Goal: Find specific page/section: Find specific page/section

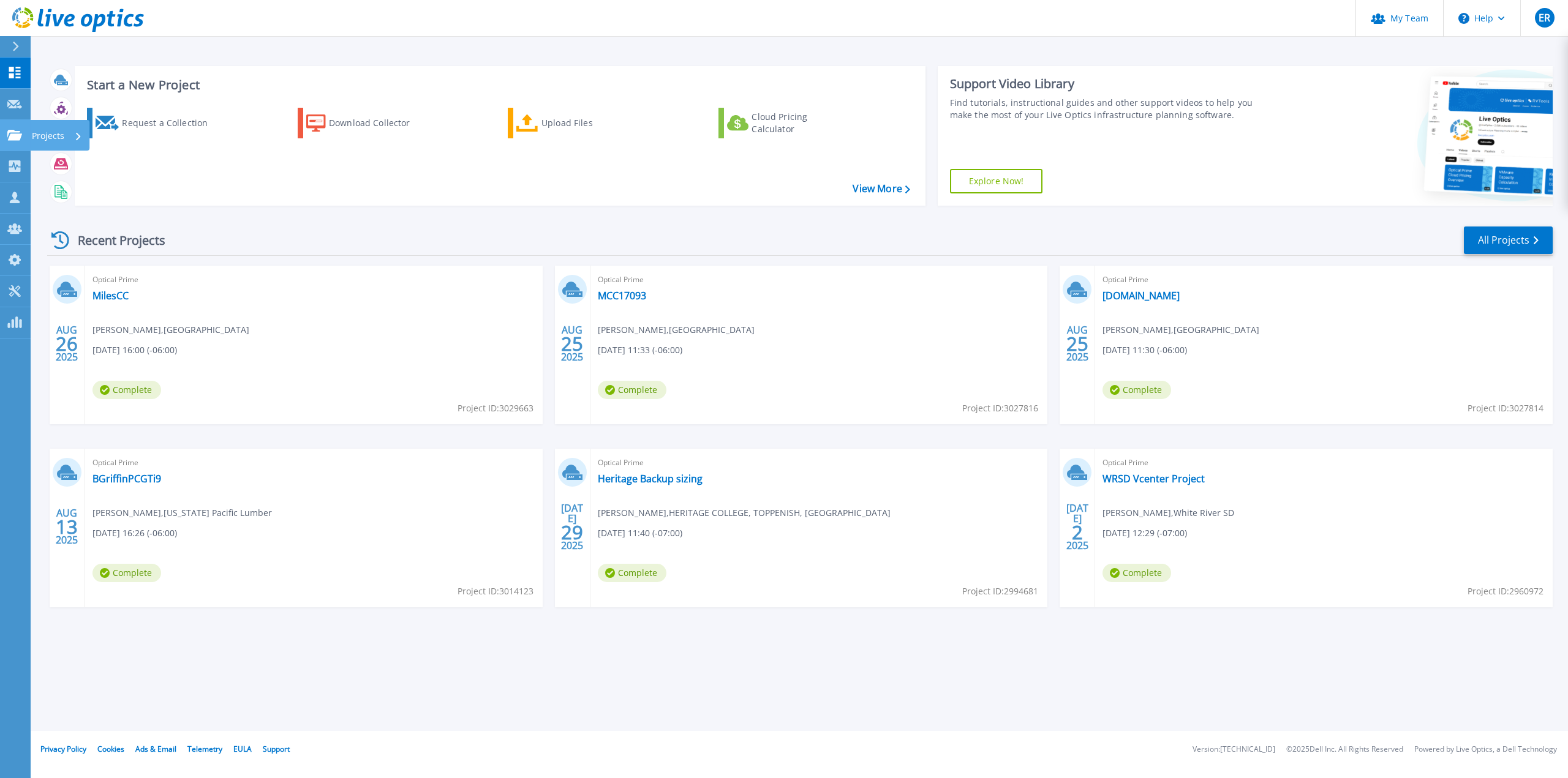
click at [45, 133] on p "Projects" at bounding box center [48, 136] width 33 height 32
click at [49, 137] on p "Projects" at bounding box center [48, 136] width 33 height 32
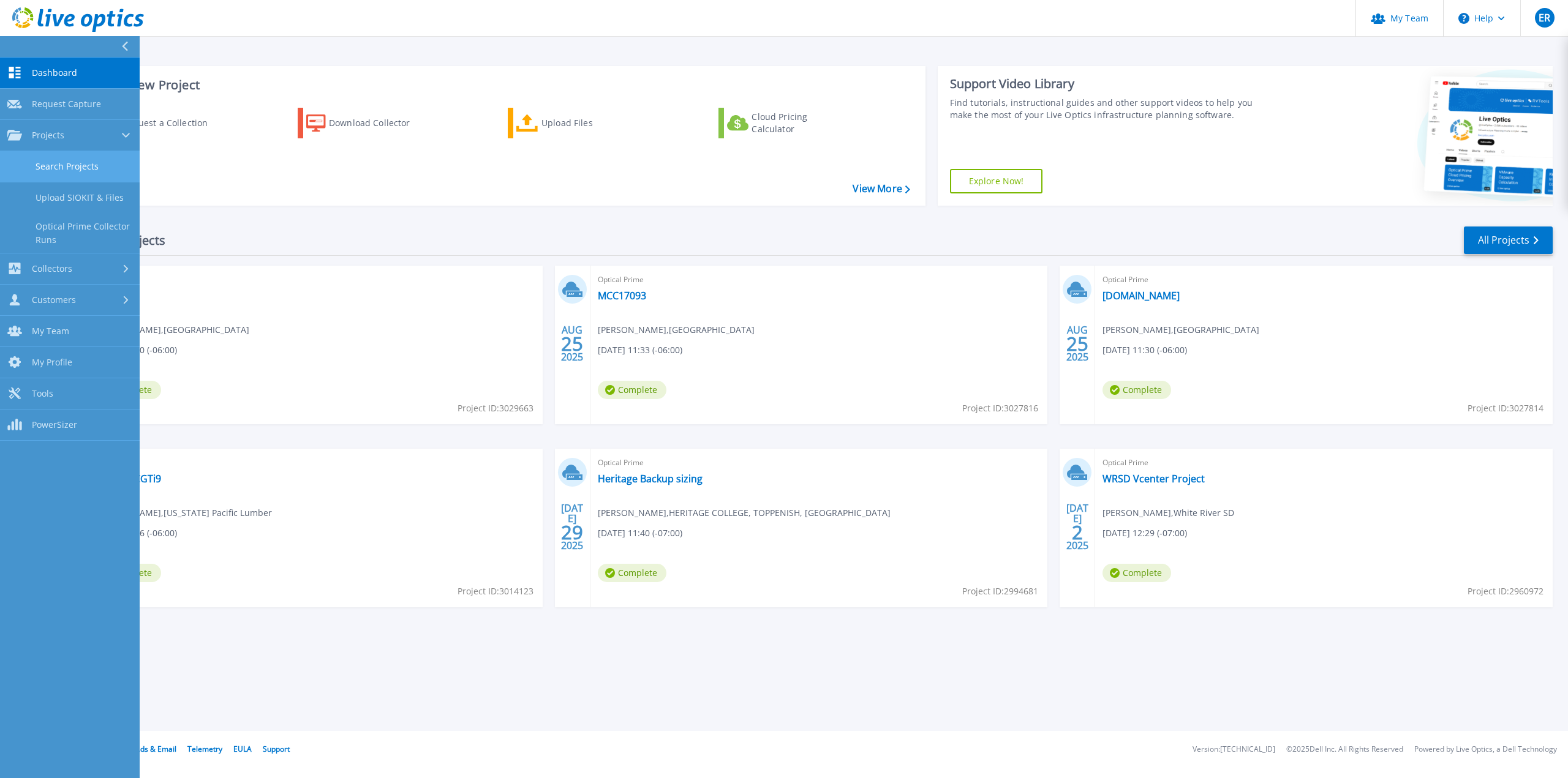
click at [54, 165] on link "Search Projects" at bounding box center [70, 166] width 140 height 31
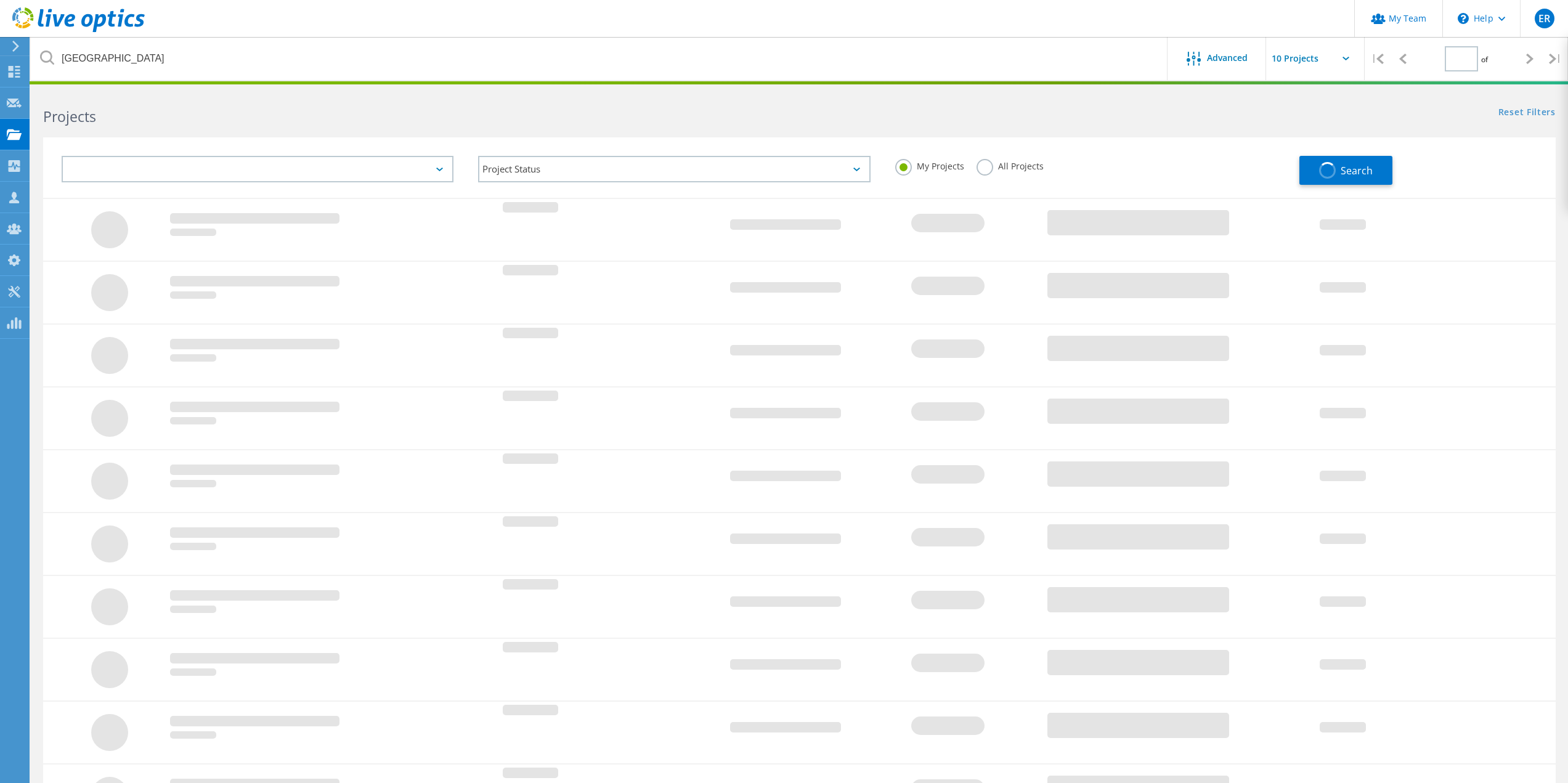
type input "1"
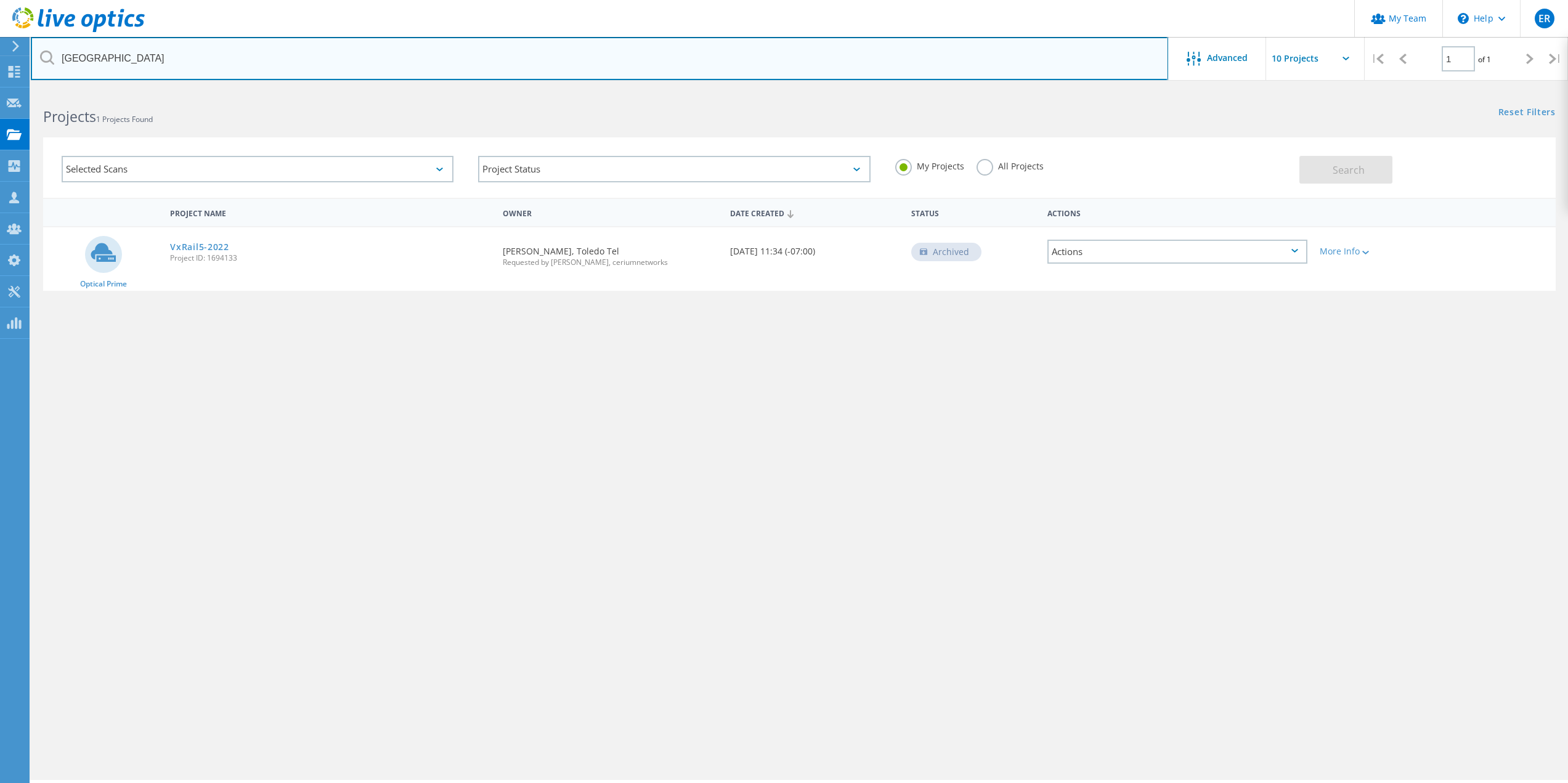
drag, startPoint x: 565, startPoint y: 66, endPoint x: 43, endPoint y: 60, distance: 522.0
click at [43, 60] on div "[GEOGRAPHIC_DATA]" at bounding box center [599, 58] width 1137 height 43
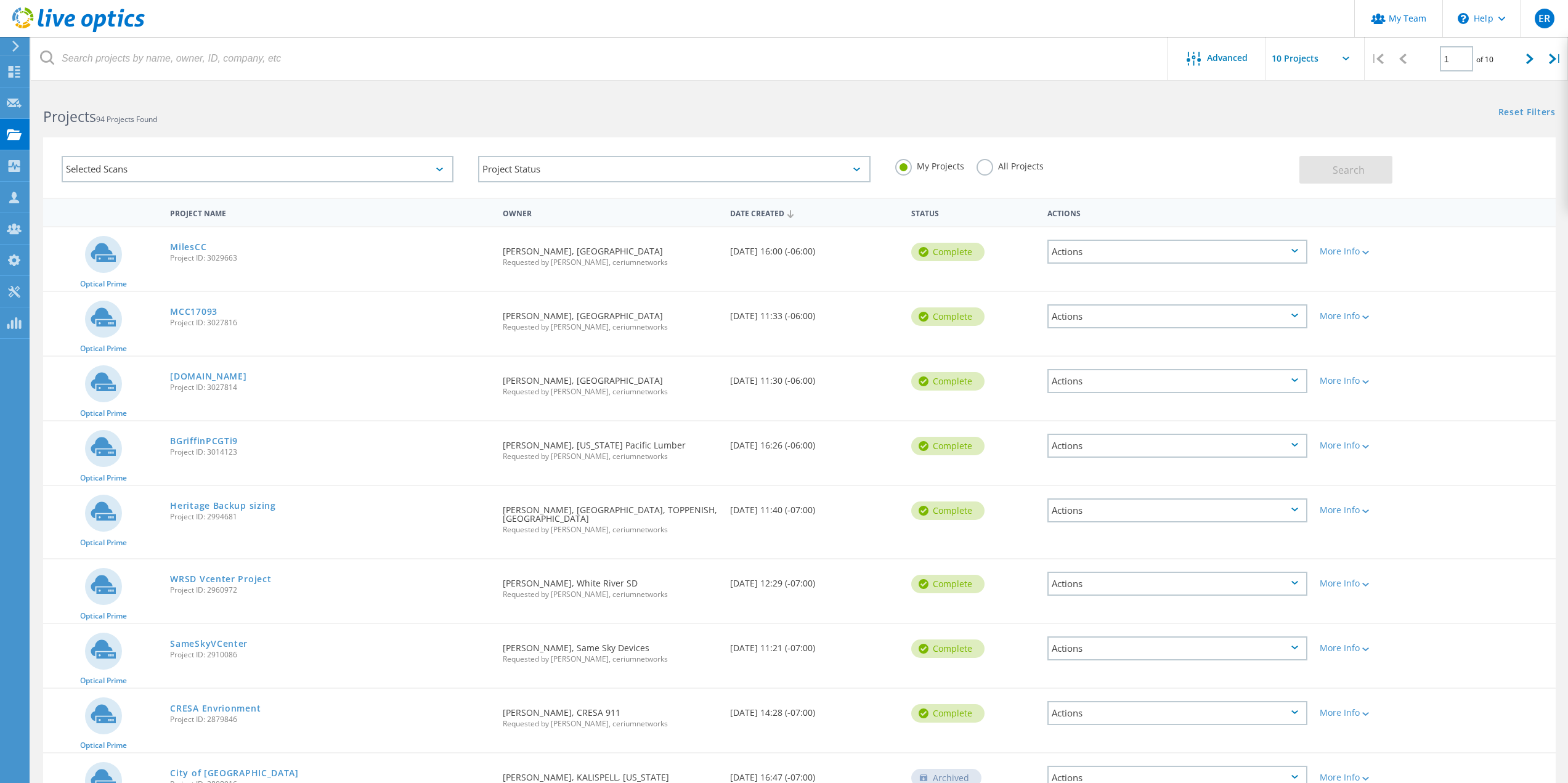
click at [981, 167] on label "All Projects" at bounding box center [1011, 165] width 67 height 12
click at [0, 0] on input "All Projects" at bounding box center [0, 0] width 0 height 0
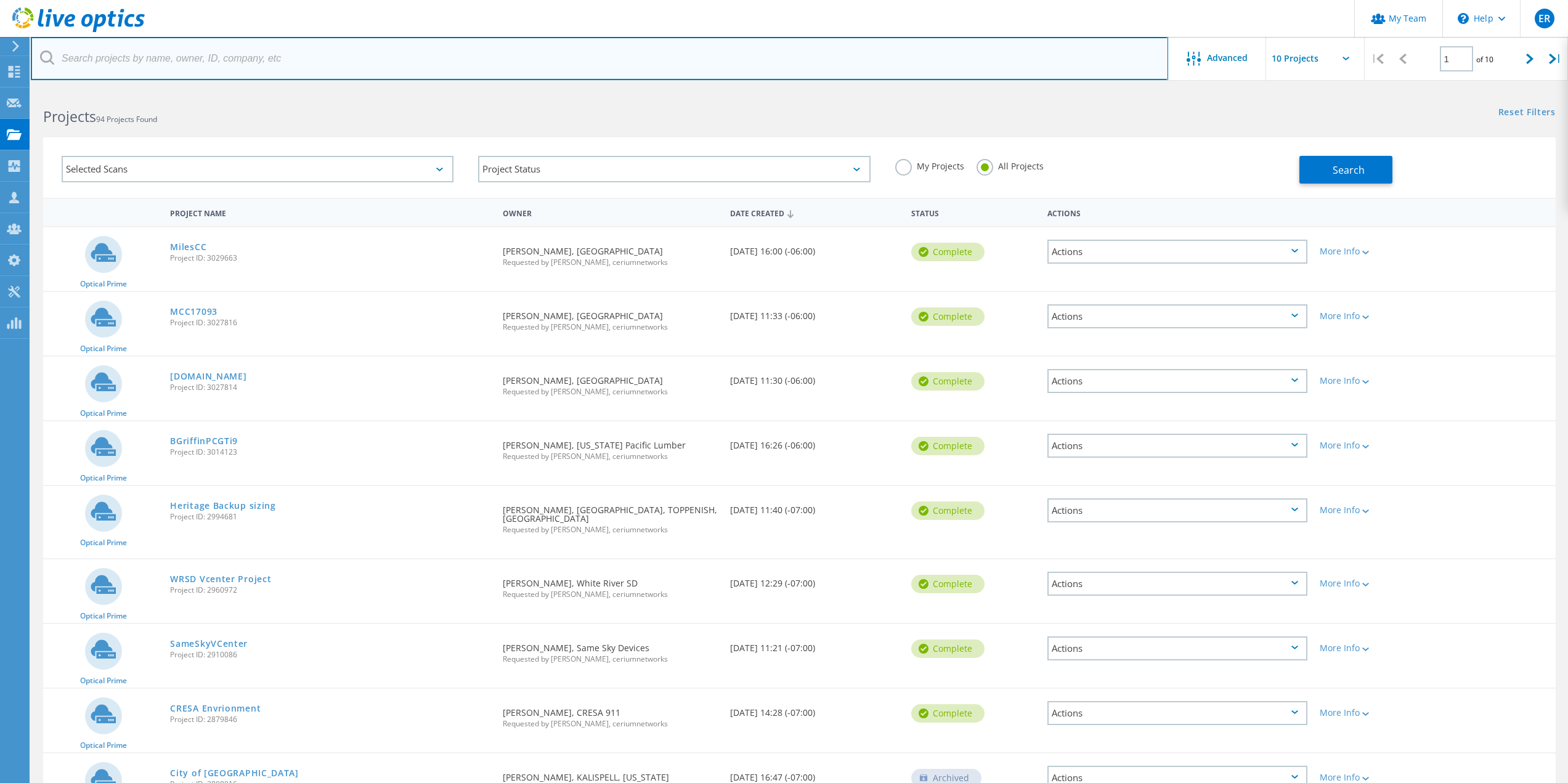
click at [237, 57] on input "text" at bounding box center [599, 58] width 1137 height 43
type input "[GEOGRAPHIC_DATA]"
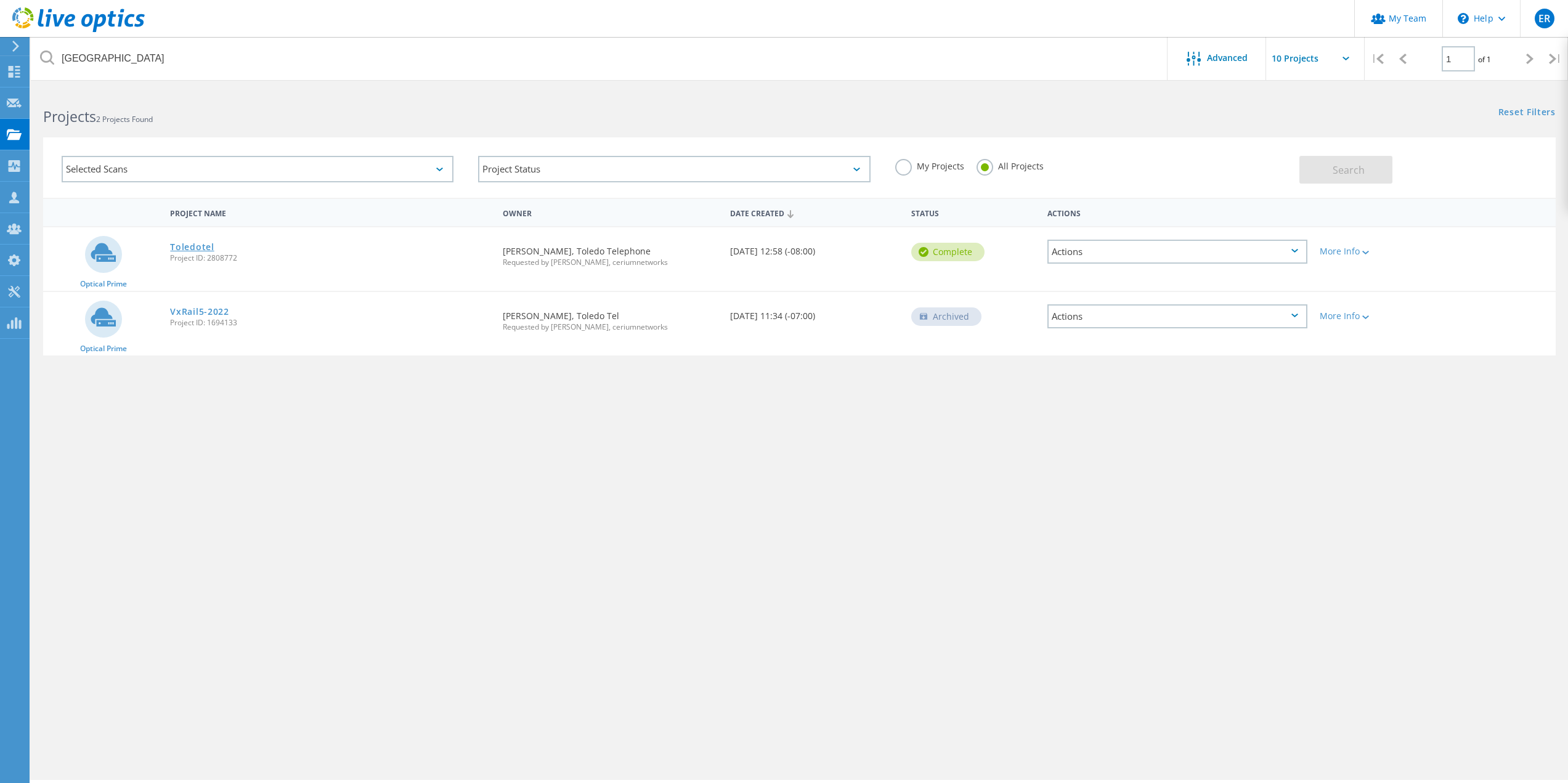
click at [197, 244] on link "Toledotel" at bounding box center [192, 247] width 44 height 8
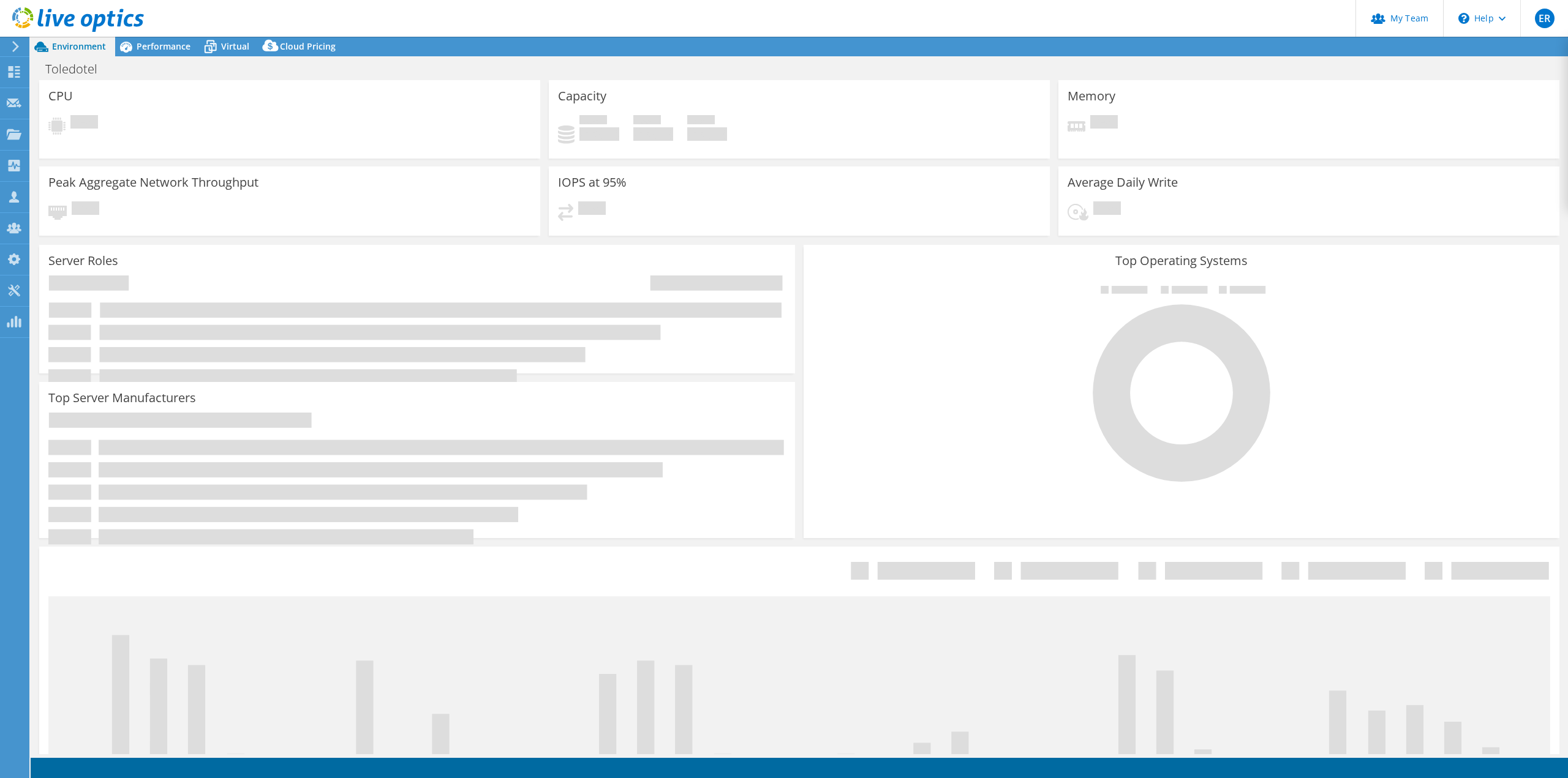
select select "USD"
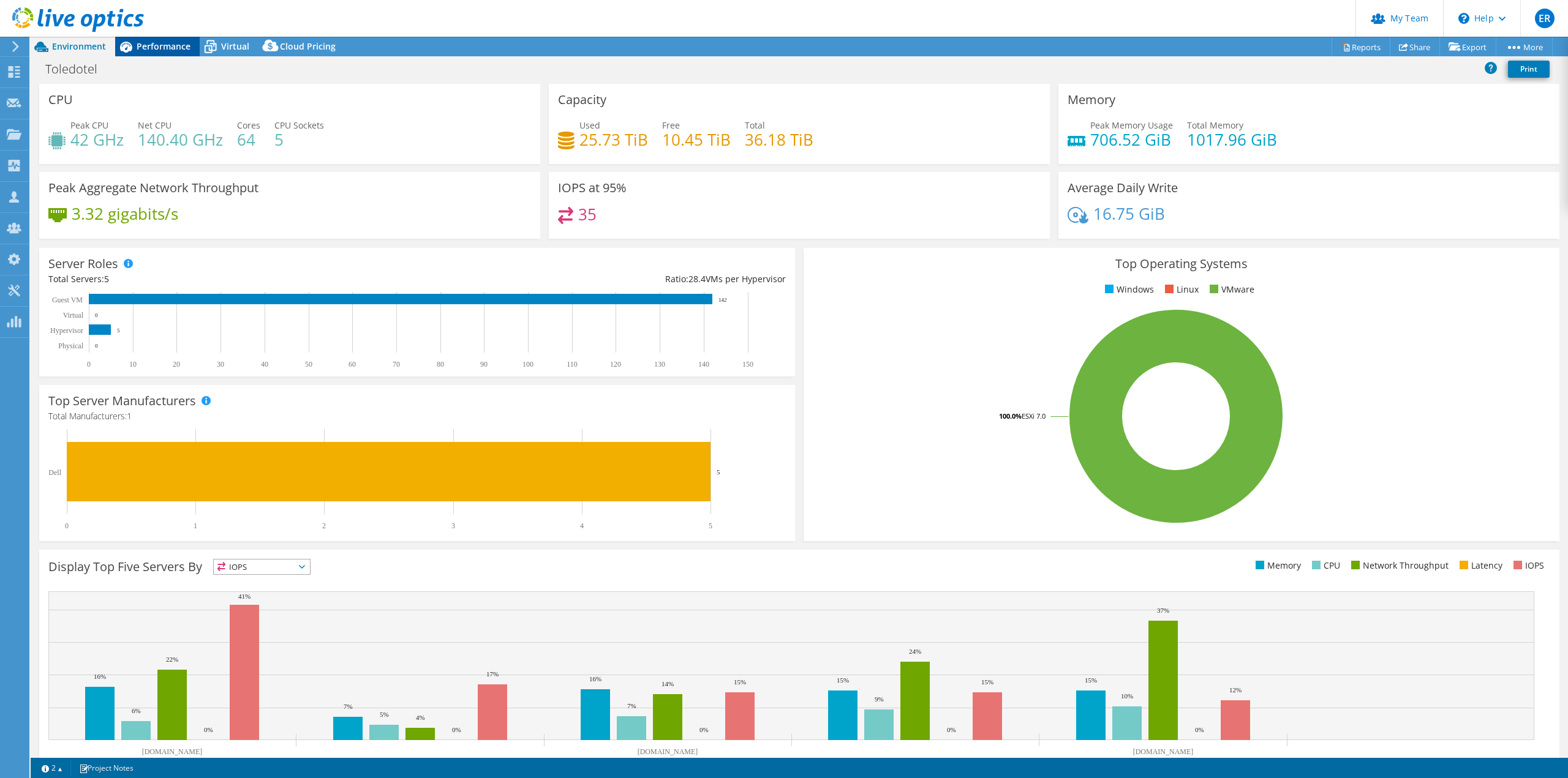
click at [181, 48] on span "Performance" at bounding box center [163, 46] width 54 height 12
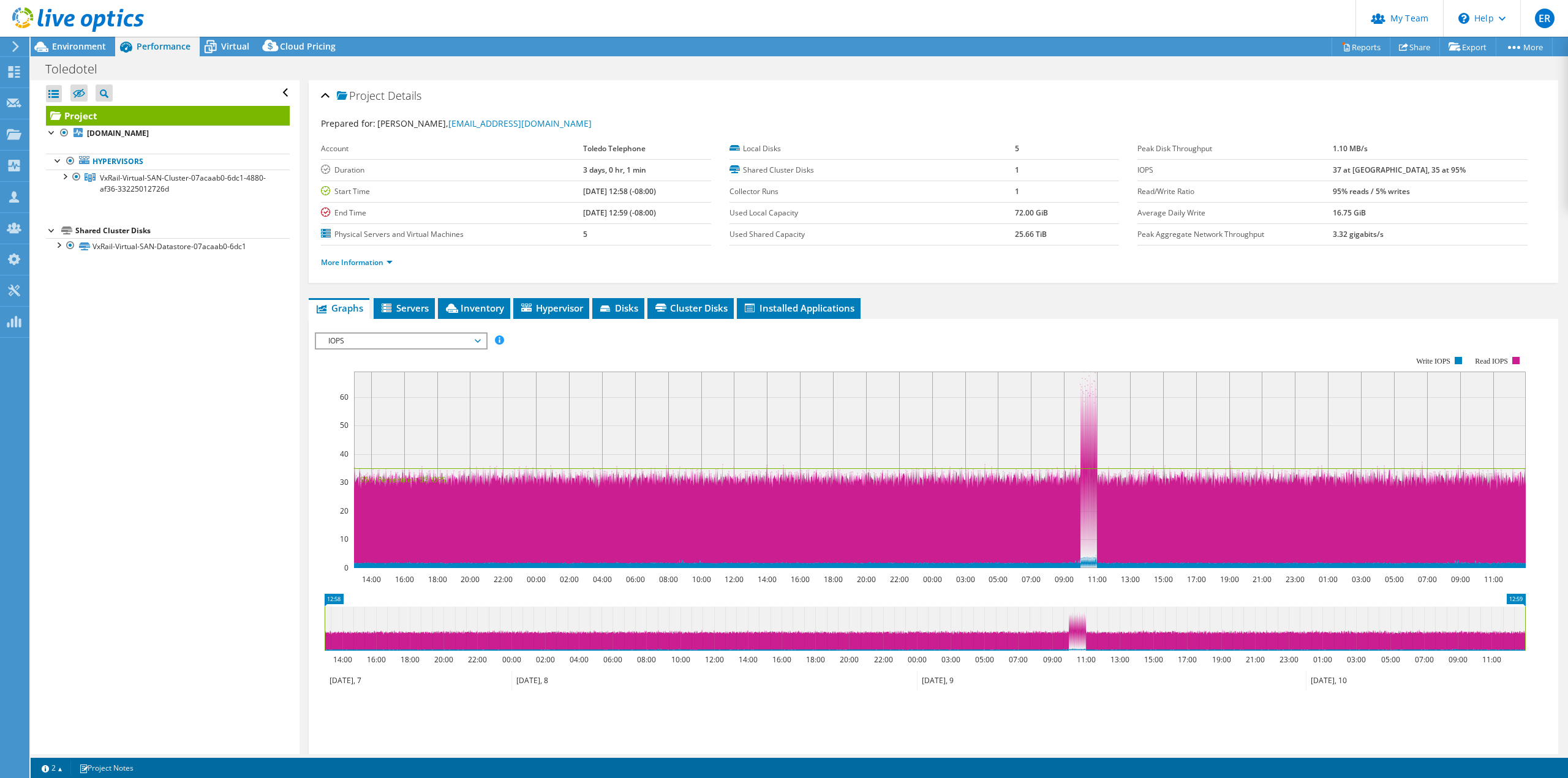
click at [350, 336] on span "IOPS" at bounding box center [401, 341] width 158 height 15
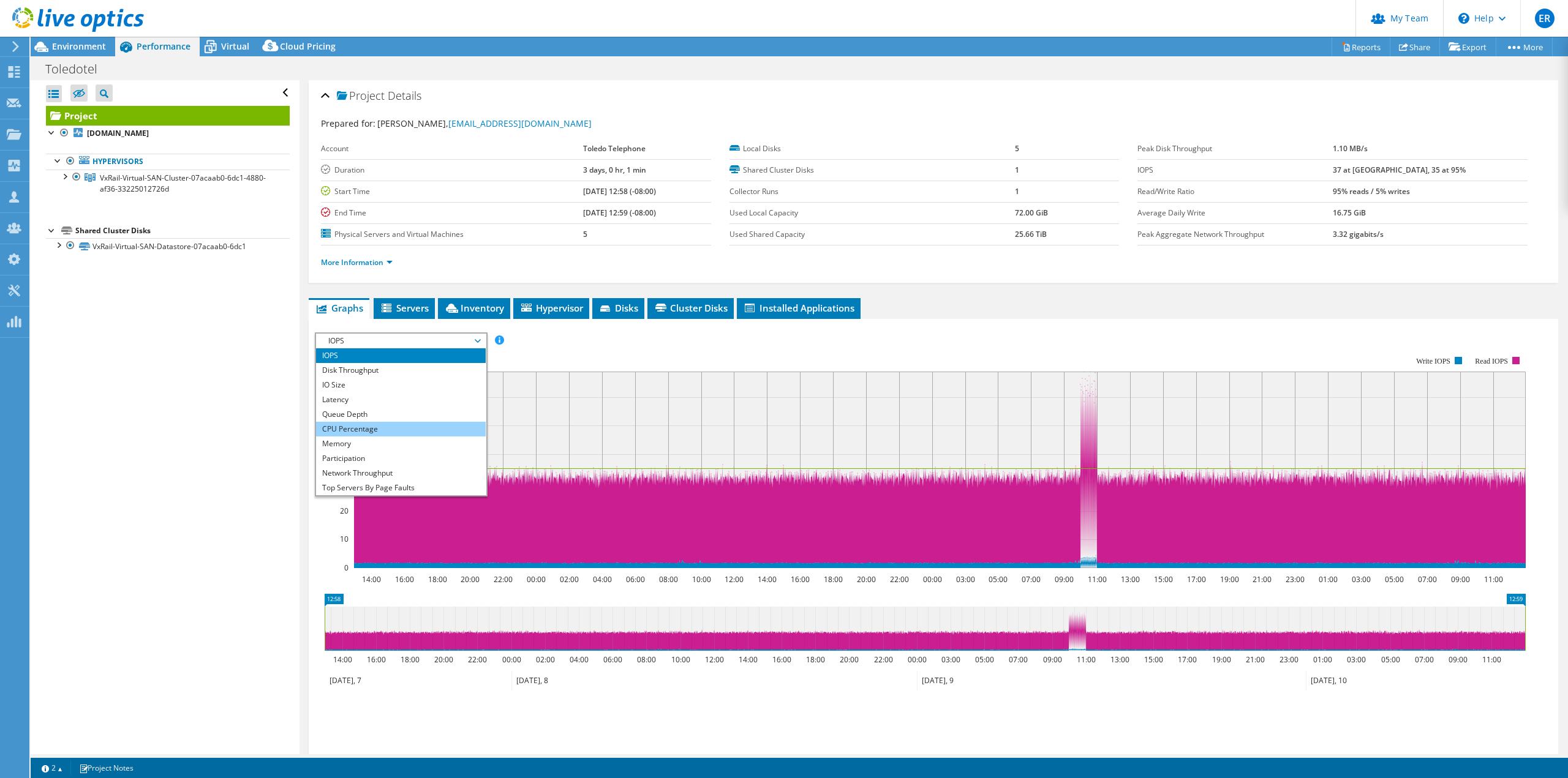
click at [343, 431] on li "CPU Percentage" at bounding box center [400, 429] width 170 height 15
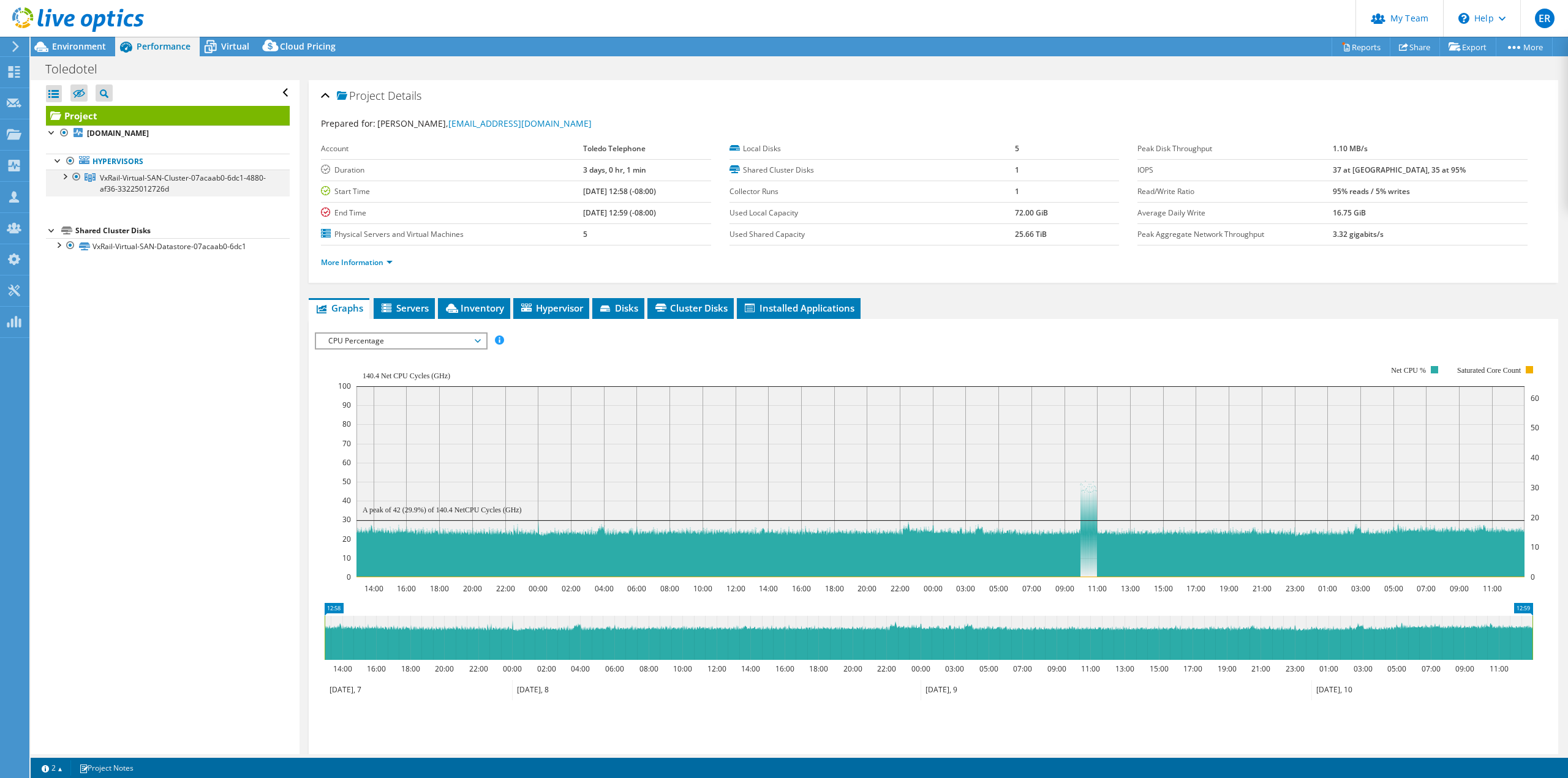
click at [67, 177] on div at bounding box center [64, 175] width 12 height 12
click at [973, 306] on ul "Graphs Servers Inventory Hypervisor Disks Cluster Disks Installed Applications" at bounding box center [933, 309] width 1250 height 21
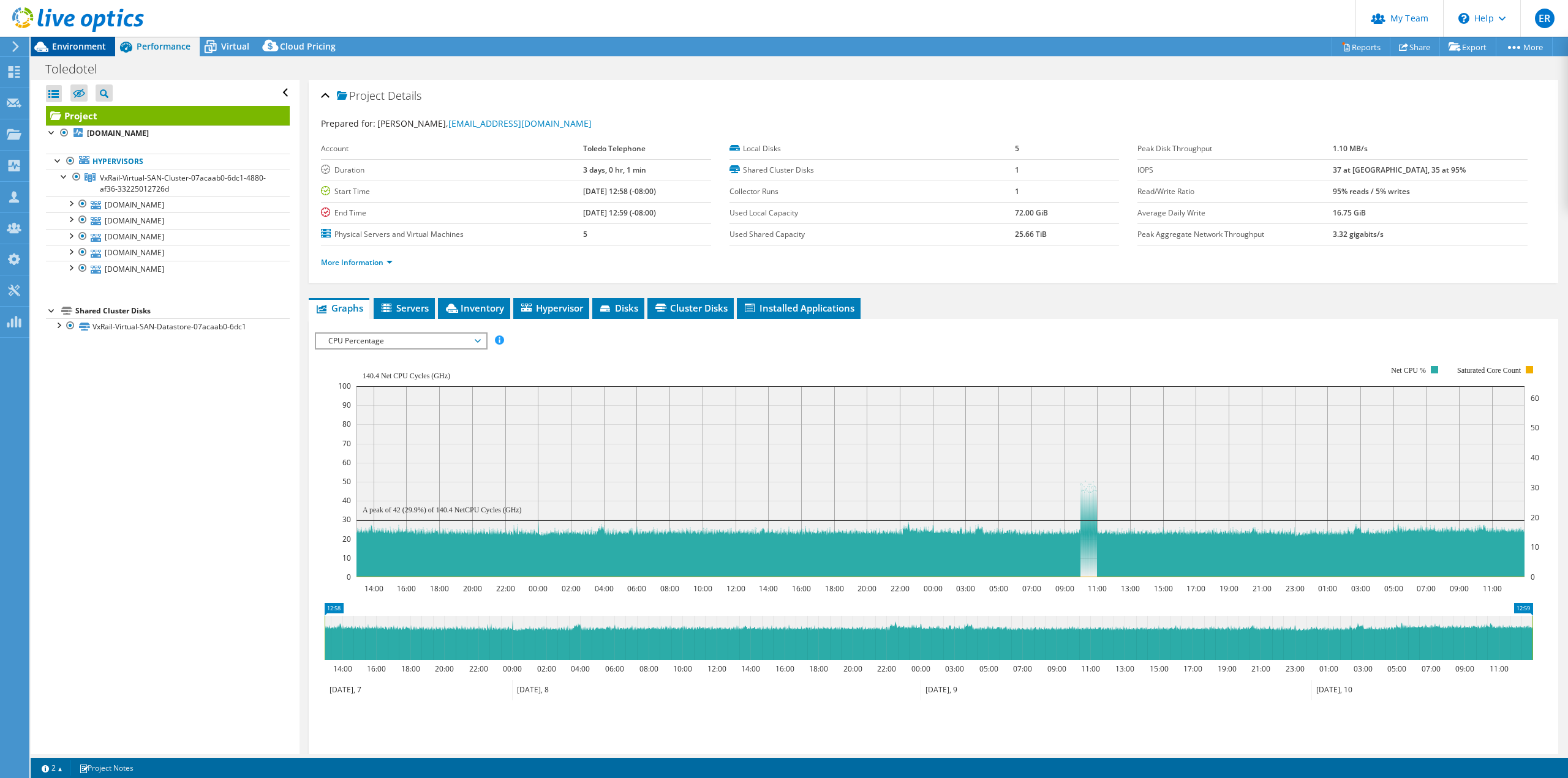
click at [73, 46] on span "Environment" at bounding box center [79, 46] width 54 height 12
